Goal: Task Accomplishment & Management: Use online tool/utility

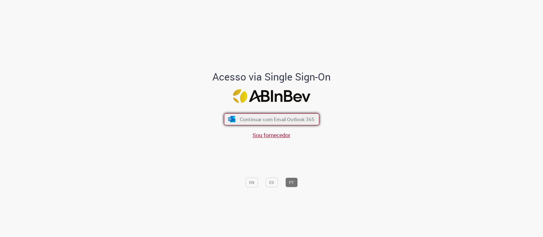
click at [295, 116] on span "Continuar com Email Outlook 365" at bounding box center [276, 119] width 75 height 7
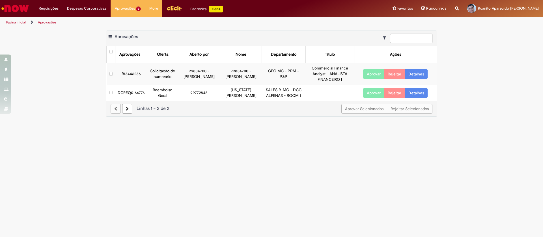
click at [413, 92] on link "Detalhes" at bounding box center [416, 93] width 23 height 10
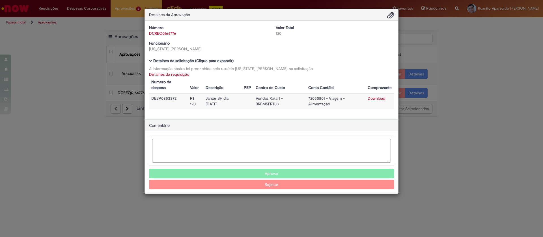
click at [290, 170] on button "Aprovar" at bounding box center [271, 174] width 245 height 10
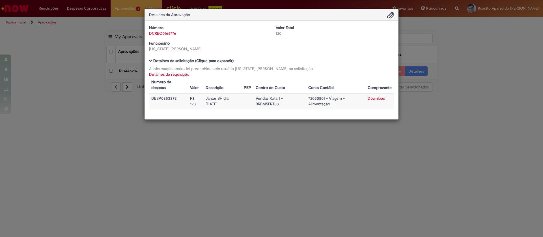
click at [504, 58] on div "Detalhes da Aprovação Número DCREQ0166776 Valor Total 120 Funcionário [US_STATE…" at bounding box center [271, 118] width 543 height 237
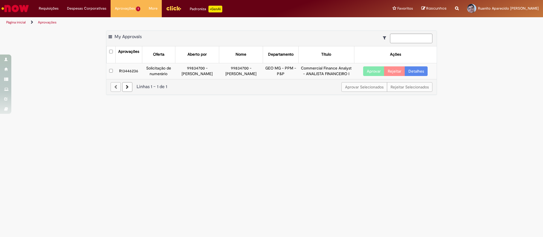
click at [178, 69] on td "99834700 - [PERSON_NAME]" at bounding box center [197, 71] width 44 height 16
click at [420, 71] on link "Detalhes" at bounding box center [416, 71] width 23 height 10
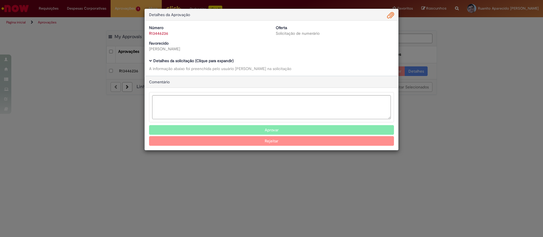
click at [151, 61] on span "Ambev Approval Modal" at bounding box center [150, 60] width 3 height 3
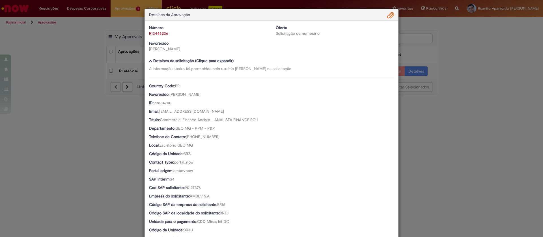
click at [523, 79] on div "Detalhes da Aprovação Número R13446236 Oferta Solicitação de numerário Favoreci…" at bounding box center [271, 118] width 543 height 237
